Goal: Transaction & Acquisition: Request financing

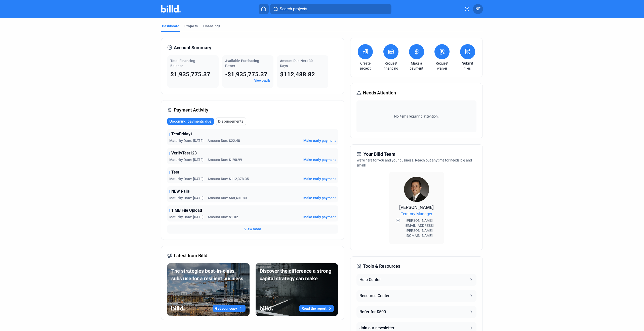
click at [263, 81] on link "View details" at bounding box center [262, 81] width 16 height 4
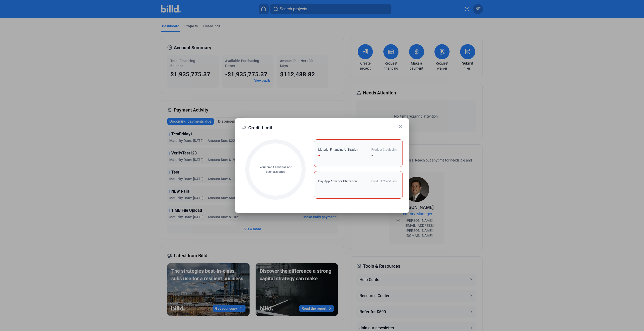
click at [401, 126] on icon at bounding box center [400, 126] width 3 height 3
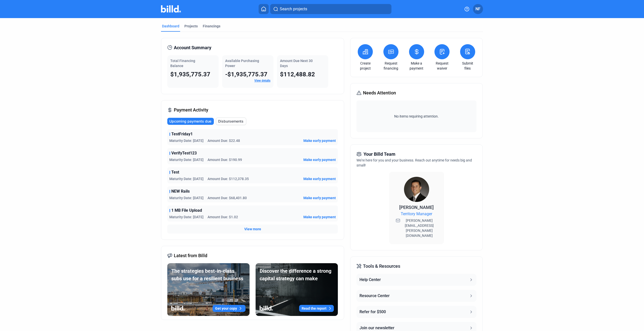
click at [365, 52] on icon at bounding box center [365, 52] width 5 height 5
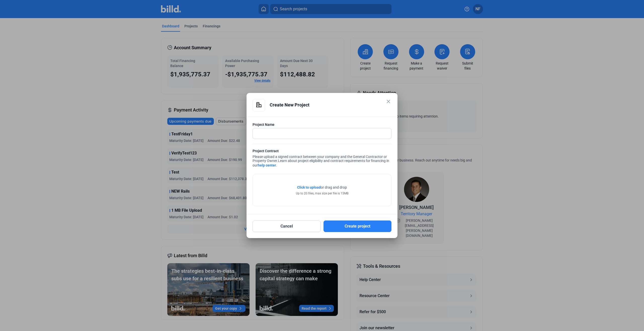
click at [390, 102] on mat-icon "close" at bounding box center [388, 102] width 6 height 6
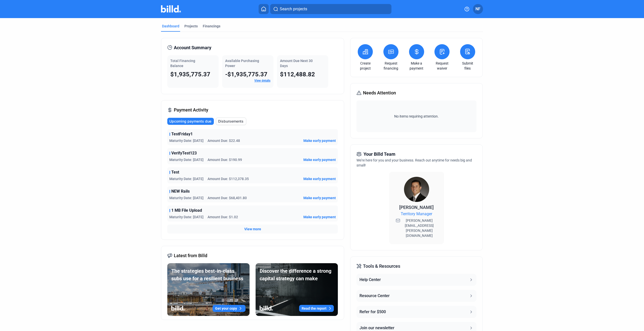
click at [390, 63] on link "Request financing" at bounding box center [391, 66] width 18 height 10
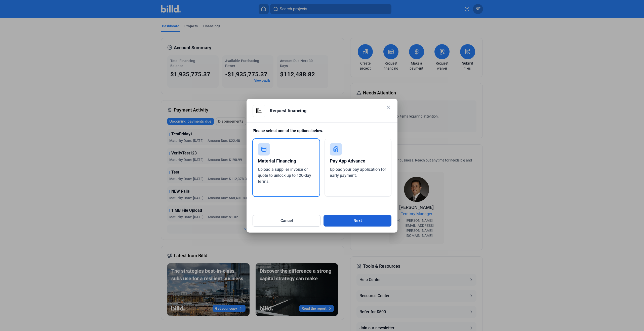
click at [357, 220] on button "Next" at bounding box center [357, 221] width 68 height 12
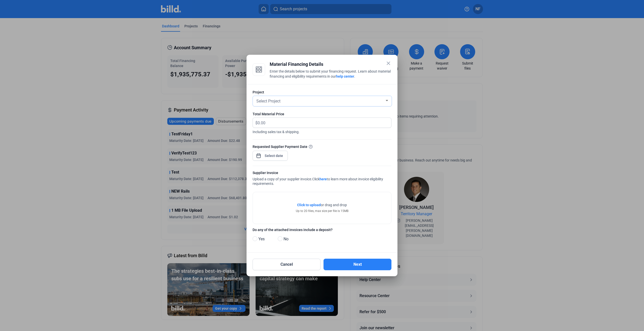
click at [375, 101] on div "Select Project" at bounding box center [319, 100] width 129 height 7
click at [379, 87] on div at bounding box center [322, 165] width 644 height 331
click at [387, 64] on mat-icon "close" at bounding box center [388, 63] width 6 height 6
